Goal: Task Accomplishment & Management: Complete application form

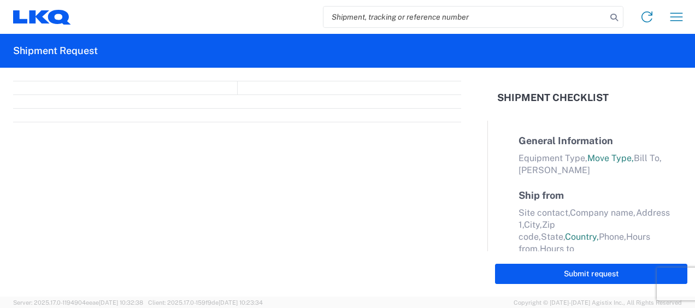
select select "FULL"
select select "LBS"
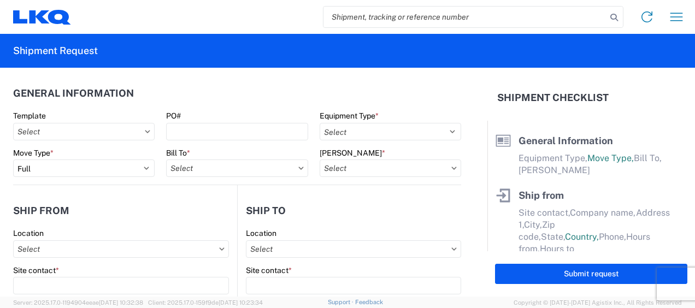
click at [354, 17] on input "search" at bounding box center [464, 17] width 283 height 21
type input "47382530"
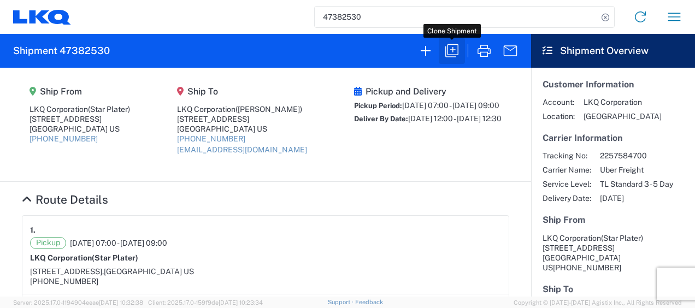
click at [448, 46] on icon "button" at bounding box center [451, 50] width 17 height 17
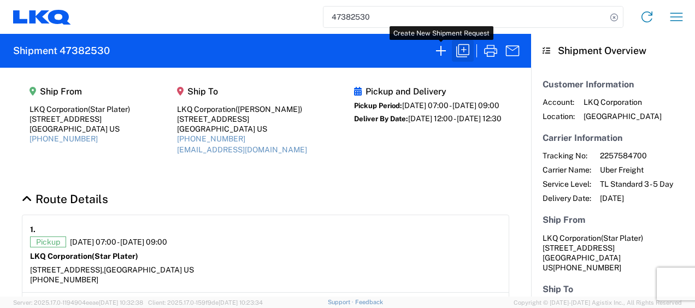
select select "FULL"
select select "US"
select select "LBS"
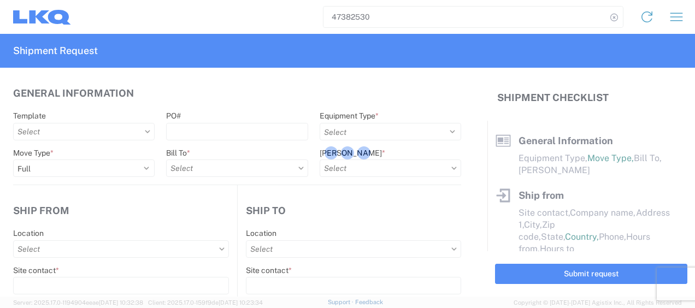
select select "STDV"
type input "Star Plater"
type input "LKQ Corporation"
type input "[STREET_ADDRESS]"
type input "Newnan"
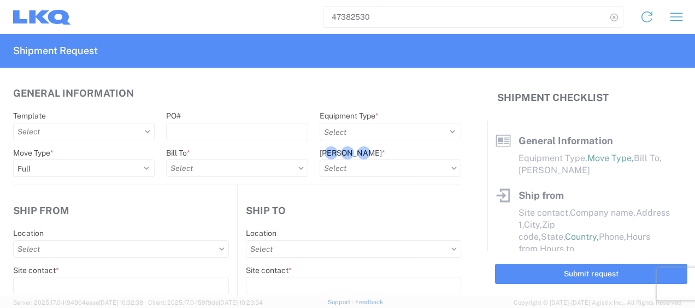
type input "30265"
type input "[PERSON_NAME]"
type input "LKQ Corporation"
type input "[STREET_ADDRESS]"
type input "[GEOGRAPHIC_DATA]"
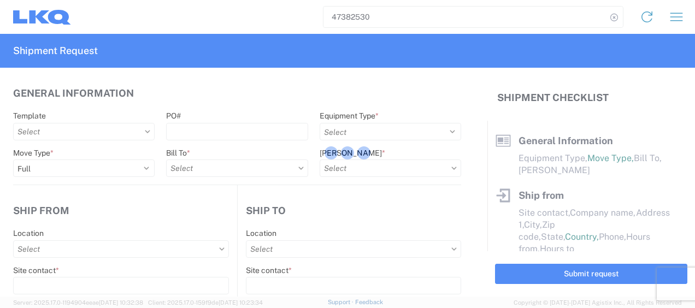
type input "30336"
type input "[EMAIL_ADDRESS][DOMAIN_NAME]"
type input "Star Plater"
type input "[EMAIL_ADDRESS][DOMAIN_NAME]"
type input "6788549960"
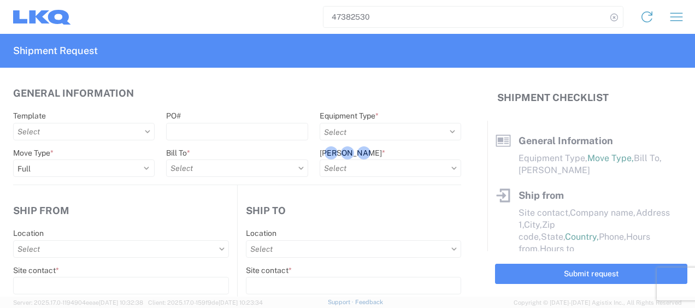
type input "[DATE]"
type textarea "Please arrive on time. Lunch is from 11a-12p. Receiving facility stops receivin…"
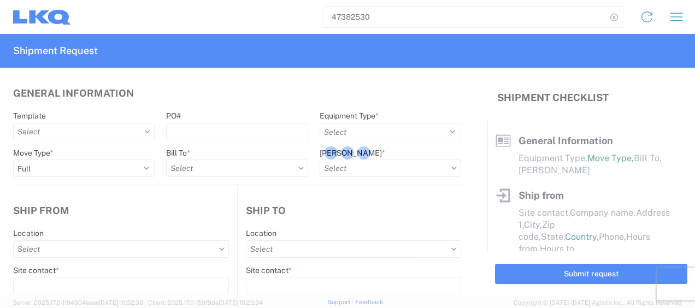
type input "45000"
type input "Engines, Transmissions"
type input "1"
type input "1634 - [GEOGRAPHIC_DATA] - [PERSON_NAME] - Boat Rock"
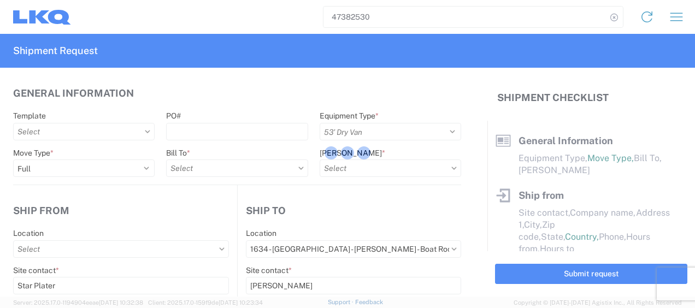
select select "US"
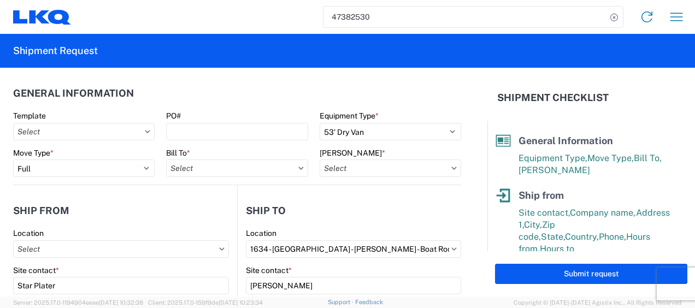
type input "1772 - LKQ Atlanta Core Newnan"
type input "1772-6300-66000-0000 - 1772 Freight Out"
type input "1772 - LKQ Atlanta Core Newnan"
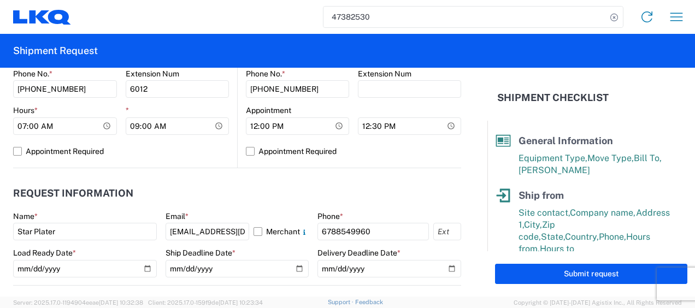
scroll to position [546, 0]
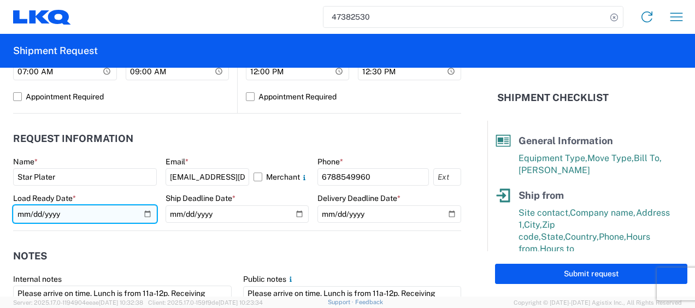
click at [17, 215] on input "[DATE]" at bounding box center [85, 213] width 144 height 17
type input "[DATE]"
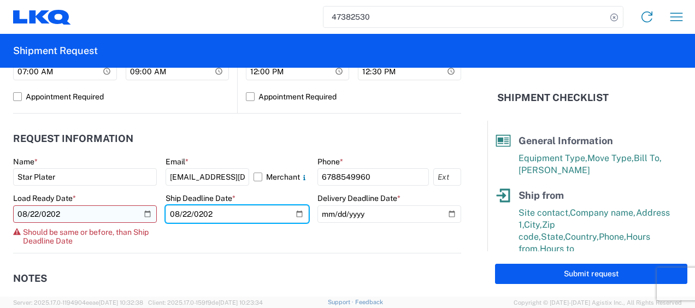
type input "[DATE]"
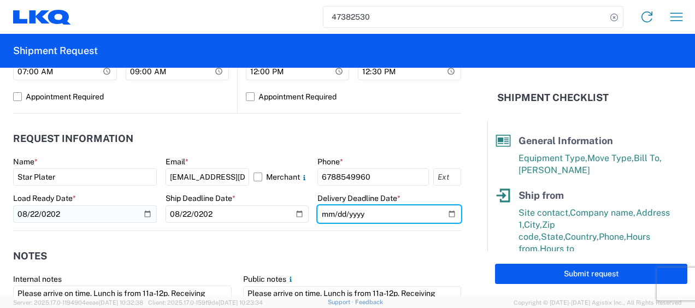
type input "[DATE]"
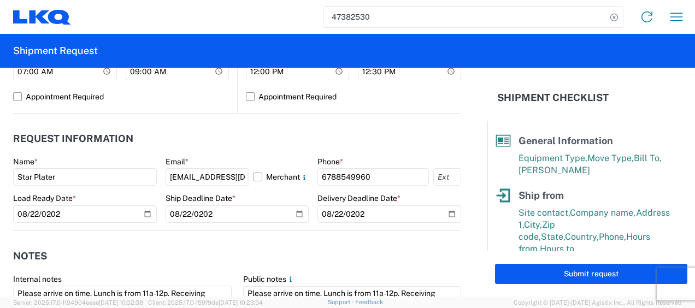
click at [241, 248] on header "Notes" at bounding box center [237, 256] width 448 height 25
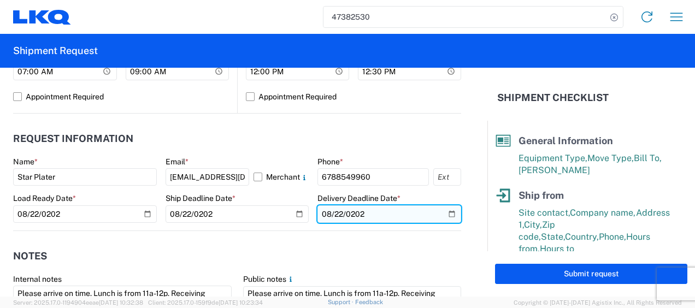
click at [412, 214] on input "[DATE]" at bounding box center [389, 213] width 144 height 17
click at [439, 213] on input "[DATE]" at bounding box center [389, 213] width 144 height 17
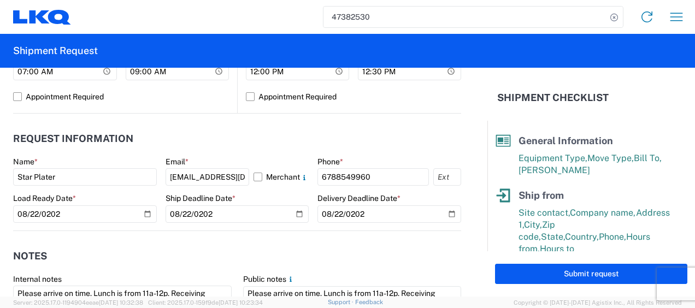
click at [288, 252] on header "Notes" at bounding box center [237, 256] width 448 height 25
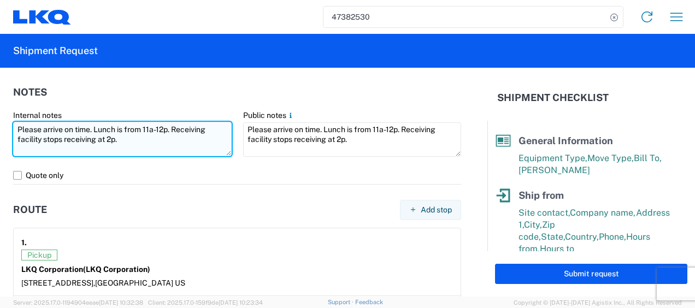
click at [145, 147] on textarea "Please arrive on time. Lunch is from 11a-12p. Receiving facility stops receivin…" at bounding box center [122, 139] width 218 height 34
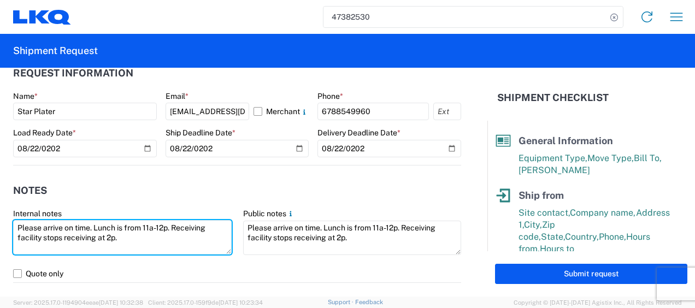
scroll to position [601, 0]
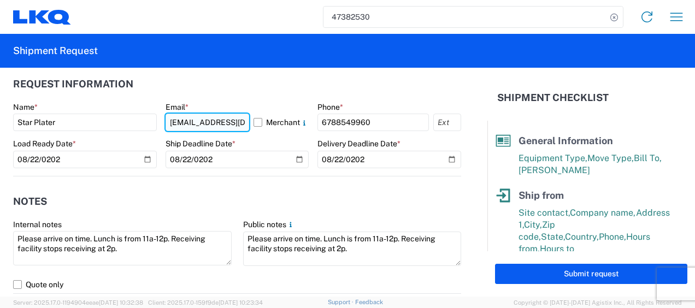
click at [239, 120] on input "[EMAIL_ADDRESS][DOMAIN_NAME]" at bounding box center [207, 122] width 84 height 17
type input "m"
click at [211, 126] on input "m" at bounding box center [207, 122] width 84 height 17
type input "[EMAIL_ADDRESS][DOMAIN_NAME]"
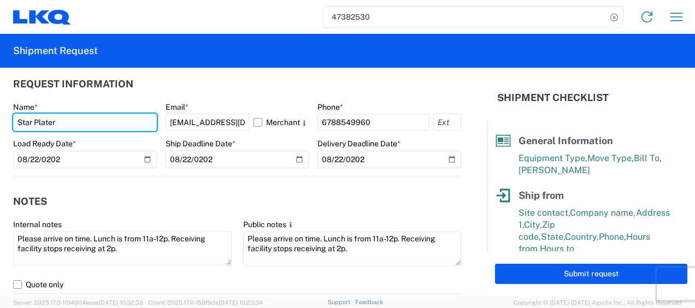
click at [104, 125] on input "Star Plater" at bounding box center [85, 122] width 144 height 17
type input "S"
type input "[PERSON_NAME]"
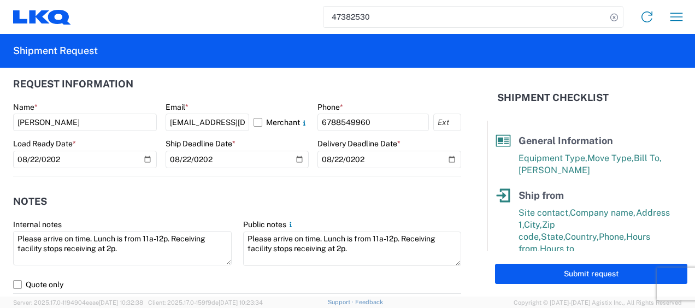
click at [370, 83] on header "Request Information" at bounding box center [237, 84] width 448 height 25
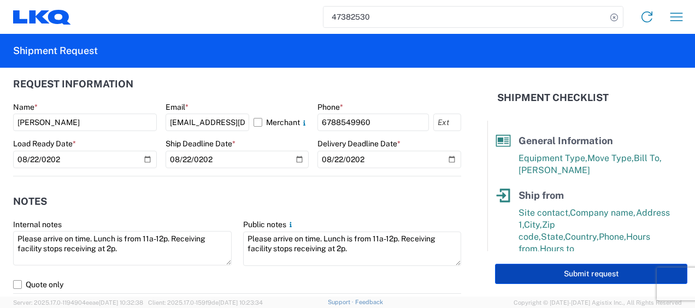
click at [529, 280] on button "Submit request" at bounding box center [591, 274] width 192 height 20
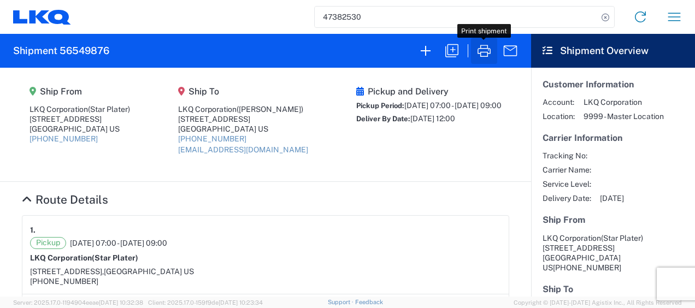
click at [485, 62] on button "button" at bounding box center [484, 51] width 26 height 26
